Goal: Contribute content: Contribute content

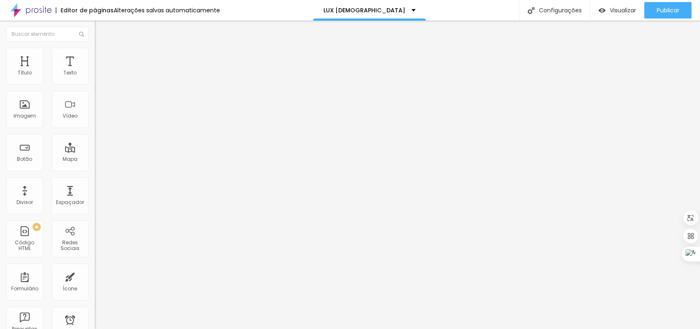
click at [295, 12] on div "Editor de páginas Alterações salvas automaticamente LUX SACERDOTAL Configuraçõe…" at bounding box center [350, 10] width 700 height 21
click at [656, 7] on span "Publicar" at bounding box center [667, 10] width 23 height 7
click at [656, 12] on span "Publicar" at bounding box center [667, 10] width 23 height 7
click at [664, 13] on span "Publicar" at bounding box center [667, 10] width 23 height 7
